Goal: Task Accomplishment & Management: Use online tool/utility

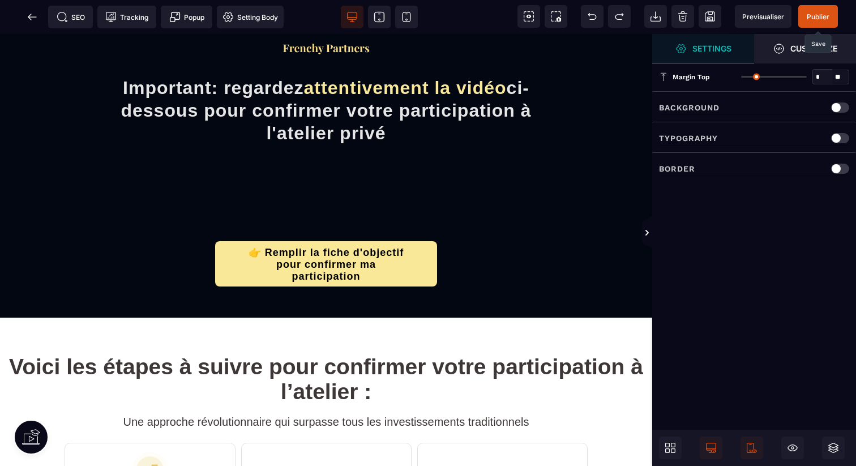
click at [813, 17] on span "Publier" at bounding box center [818, 16] width 23 height 8
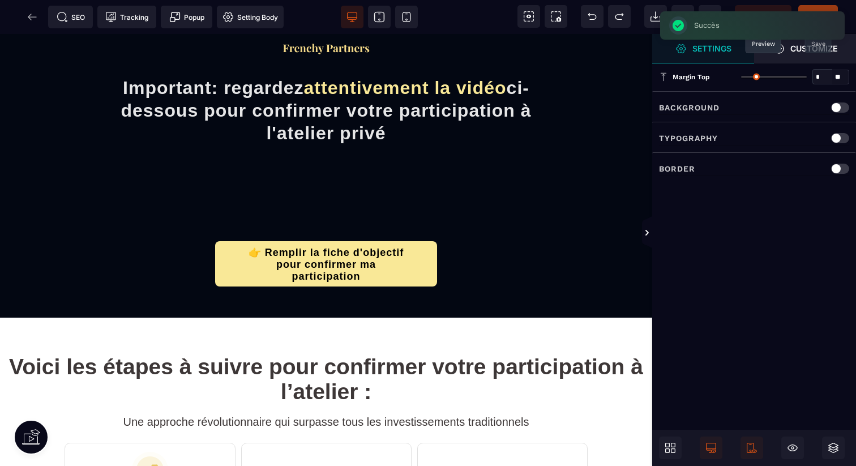
click at [759, 7] on span "Previsualiser" at bounding box center [763, 16] width 57 height 23
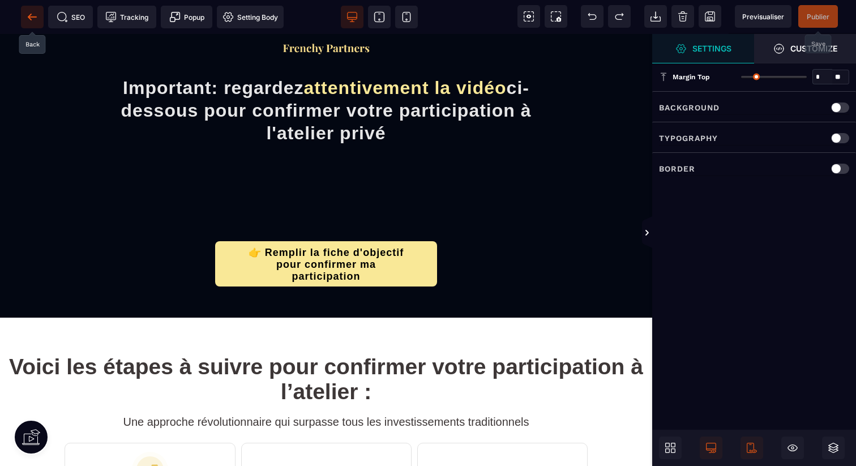
click at [35, 16] on icon at bounding box center [32, 16] width 11 height 11
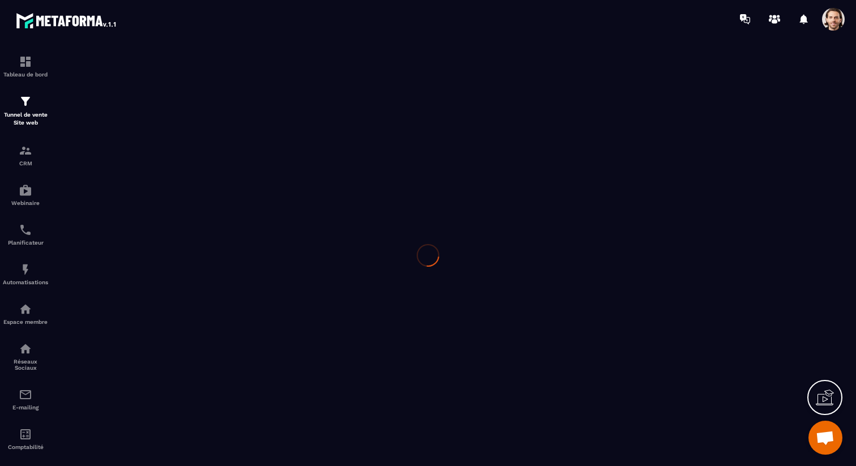
click at [43, 28] on img at bounding box center [67, 20] width 102 height 20
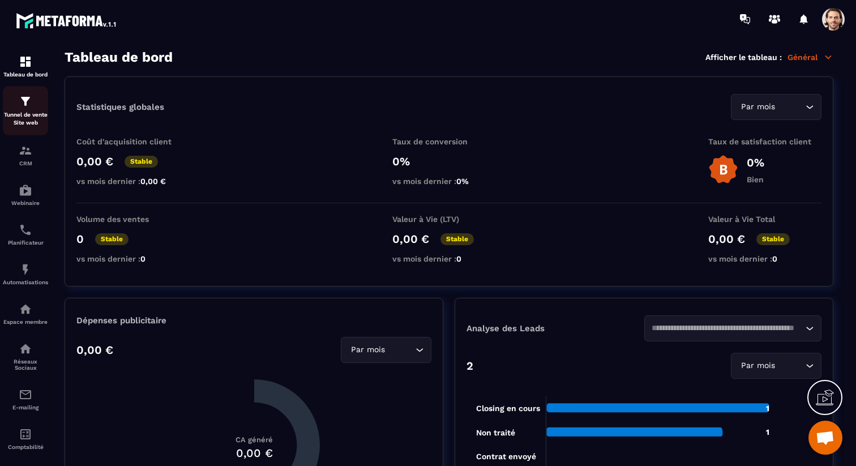
click at [21, 108] on img at bounding box center [26, 102] width 14 height 14
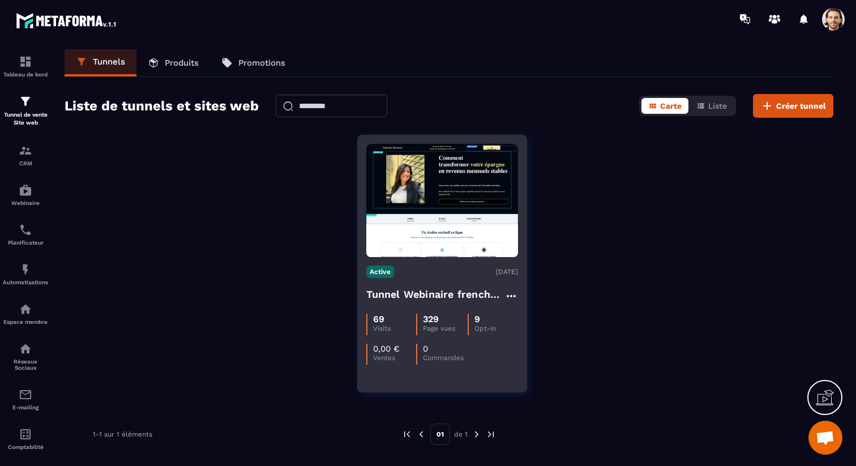
click at [405, 292] on h4 "Tunnel Webinaire frenchy partners" at bounding box center [435, 295] width 138 height 16
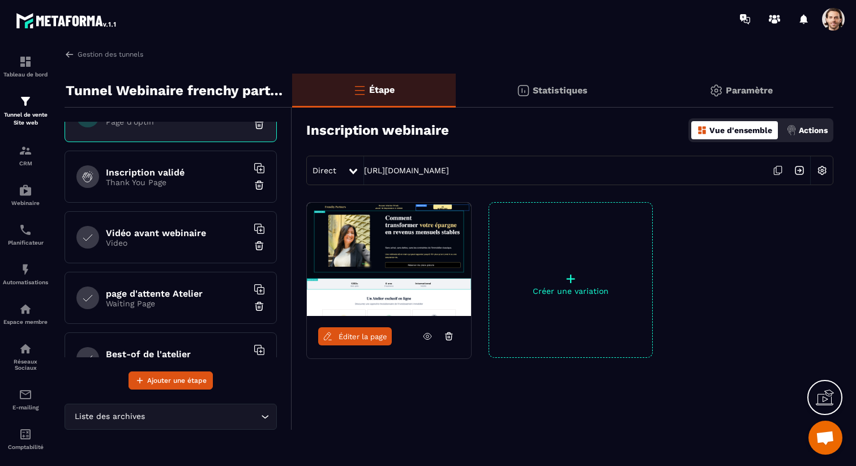
scroll to position [32, 0]
click at [184, 240] on p "Video" at bounding box center [177, 242] width 142 height 9
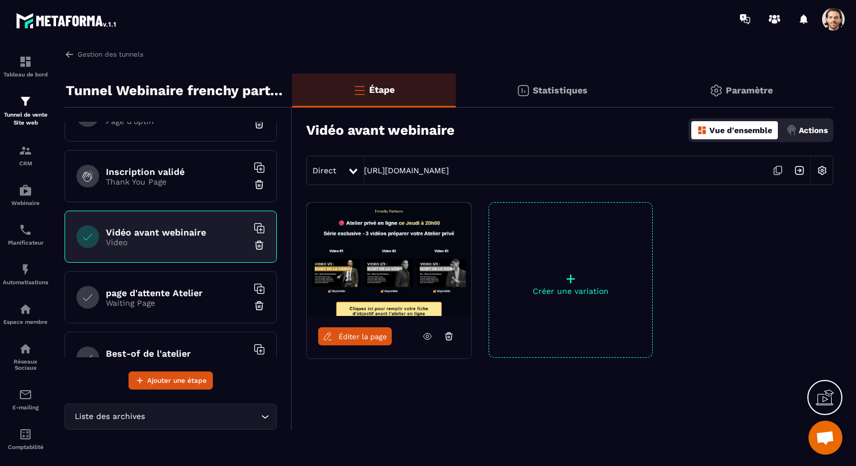
click at [349, 330] on link "Éditer la page" at bounding box center [355, 336] width 74 height 18
